Goal: Task Accomplishment & Management: Manage account settings

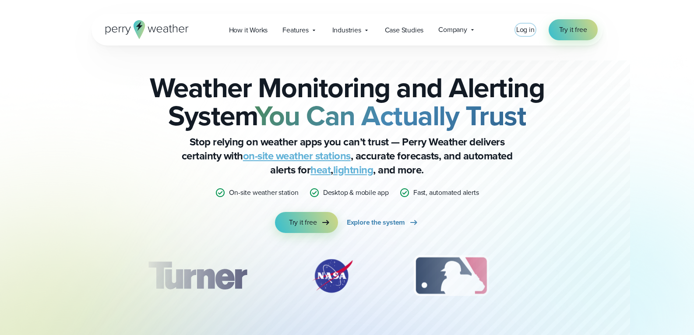
click at [526, 32] on span "Log in" at bounding box center [525, 30] width 18 height 10
click at [522, 32] on span "Log in" at bounding box center [525, 30] width 18 height 10
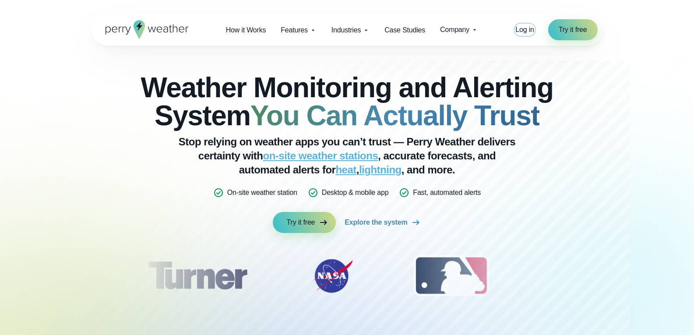
click at [525, 32] on span "Log in" at bounding box center [524, 29] width 18 height 7
